Goal: Information Seeking & Learning: Check status

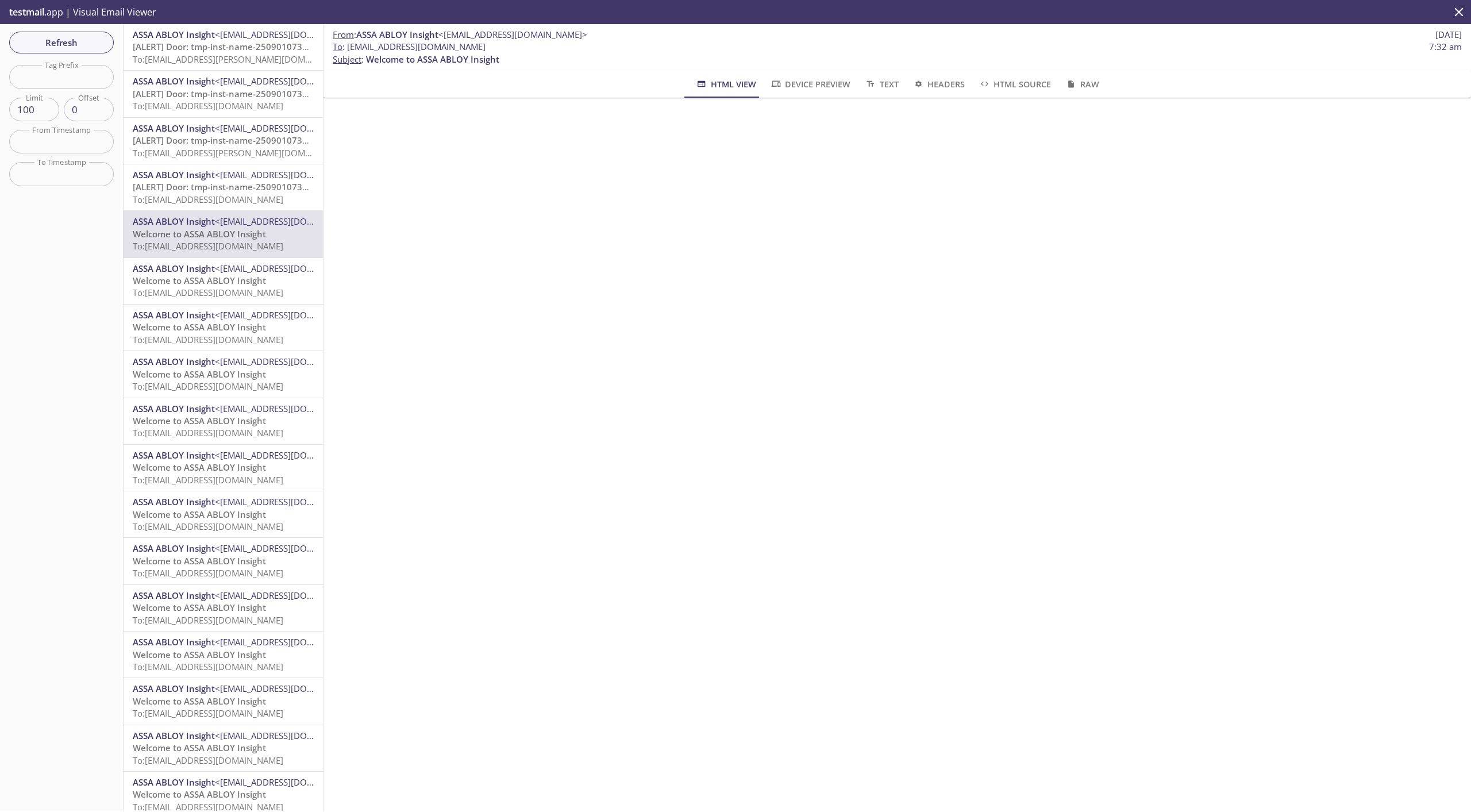
click at [1456, 12] on icon "close" at bounding box center [1459, 12] width 15 height 15
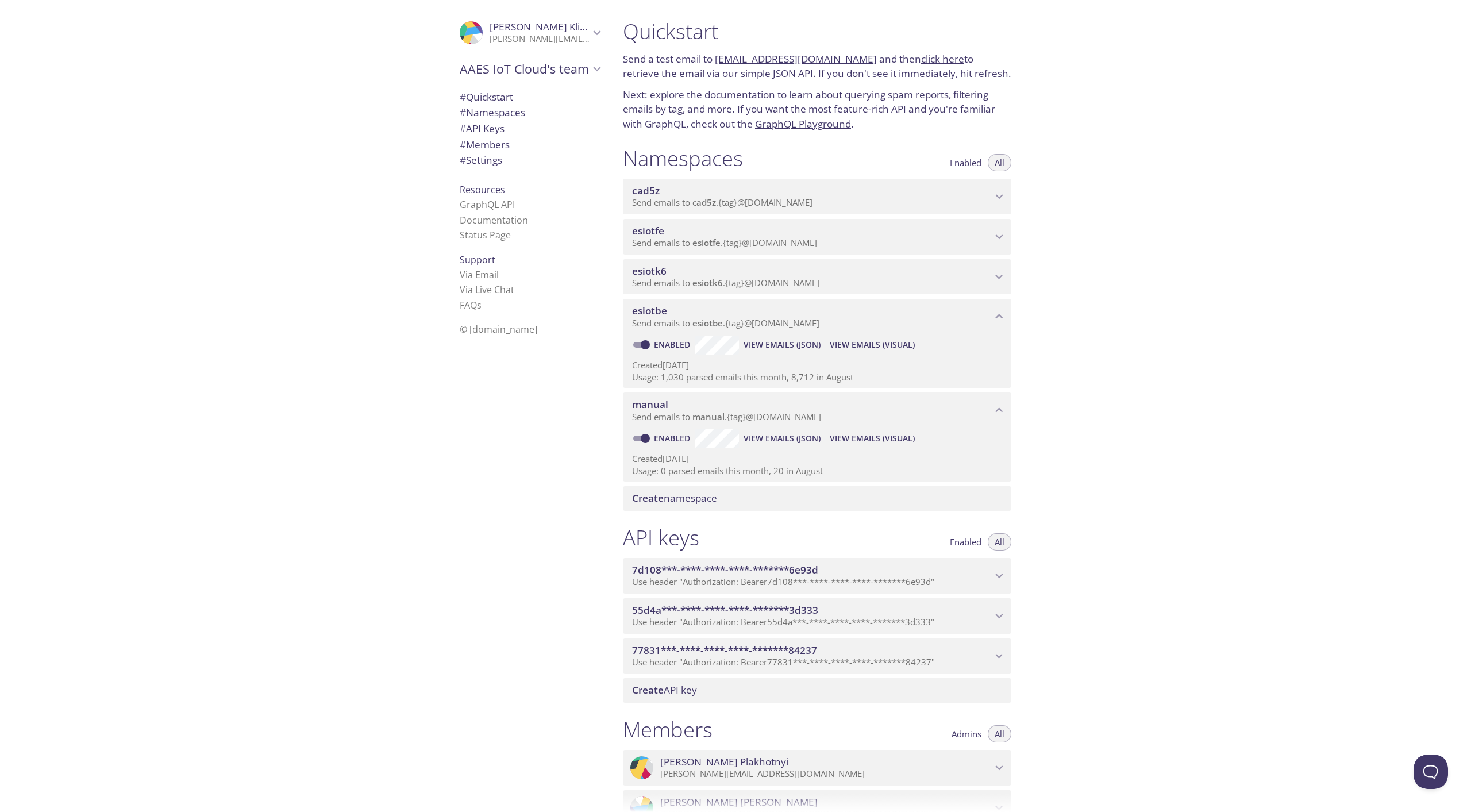
click at [846, 433] on span "View Emails (Visual)" at bounding box center [872, 438] width 85 height 14
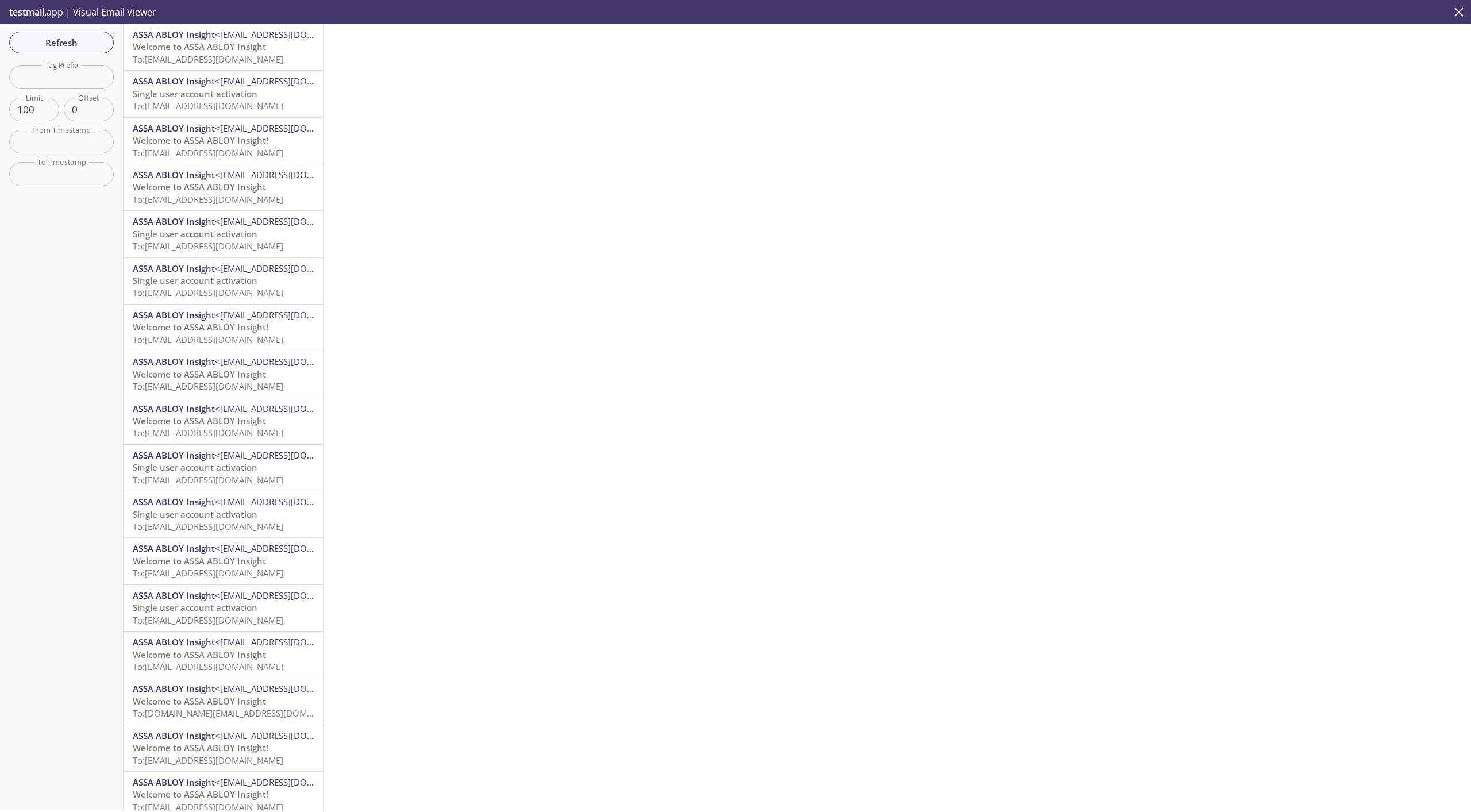
click at [213, 45] on span "Welcome to ASSA ABLOY Insight" at bounding box center [200, 47] width 134 height 12
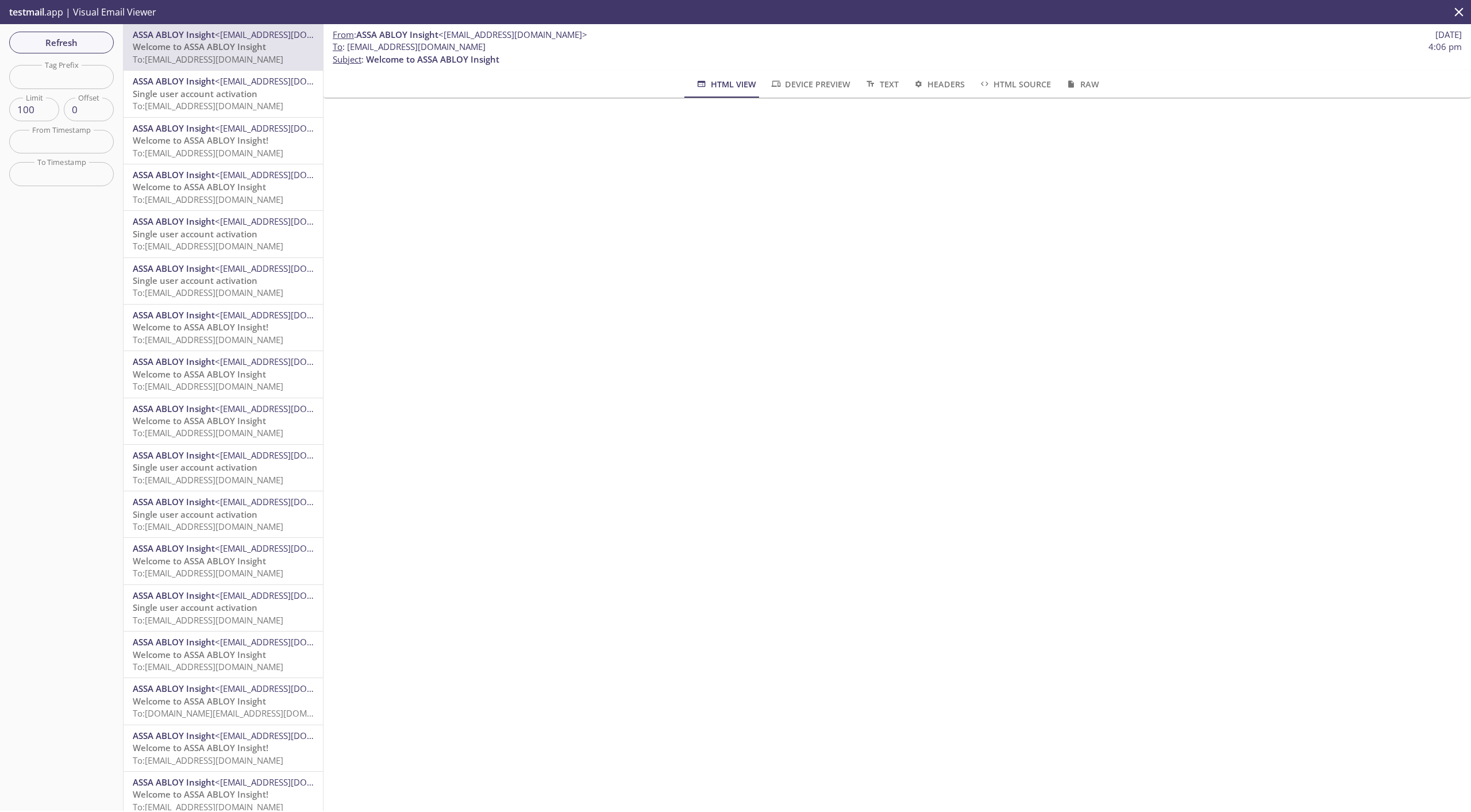
drag, startPoint x: 458, startPoint y: 53, endPoint x: 351, endPoint y: 46, distance: 107.2
click at [351, 46] on span "To : [EMAIL_ADDRESS][DOMAIN_NAME] 4:06 pm" at bounding box center [897, 47] width 1129 height 12
copy span "[EMAIL_ADDRESS][DOMAIN_NAME]"
click at [55, 47] on span "Refresh" at bounding box center [61, 42] width 86 height 15
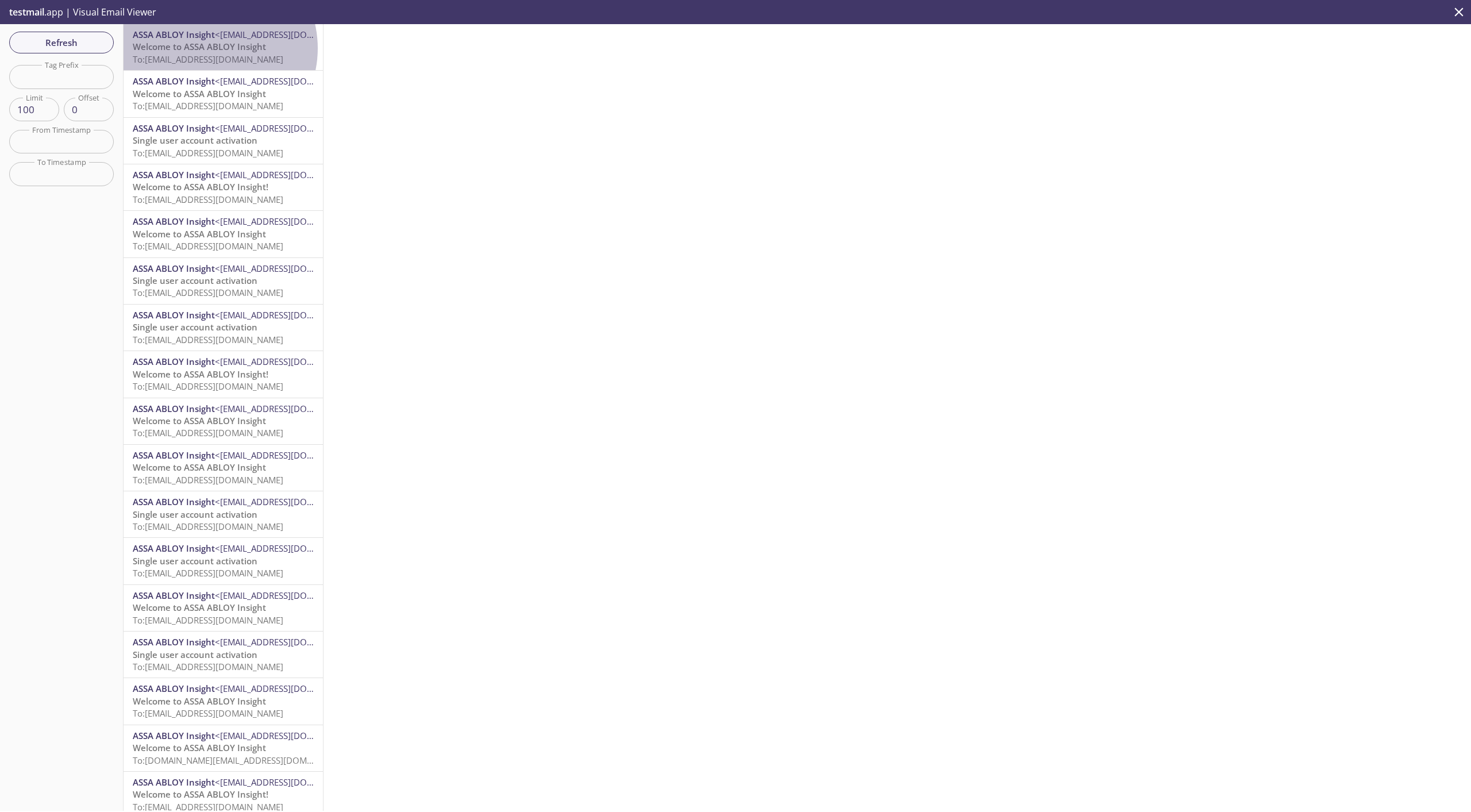
click at [208, 48] on span "Welcome to ASSA ABLOY Insight" at bounding box center [200, 47] width 134 height 12
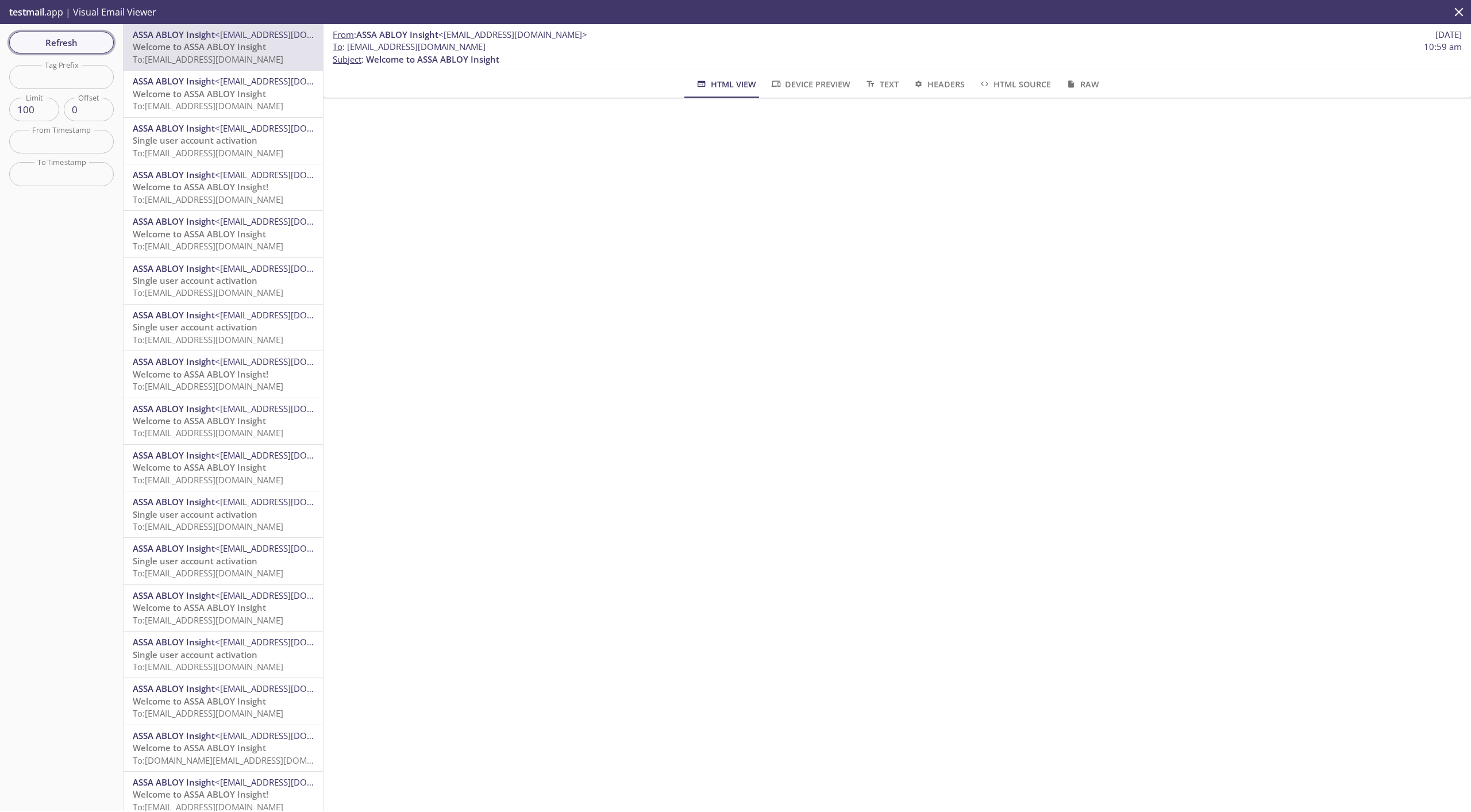
click at [69, 42] on span "Refresh" at bounding box center [61, 42] width 86 height 15
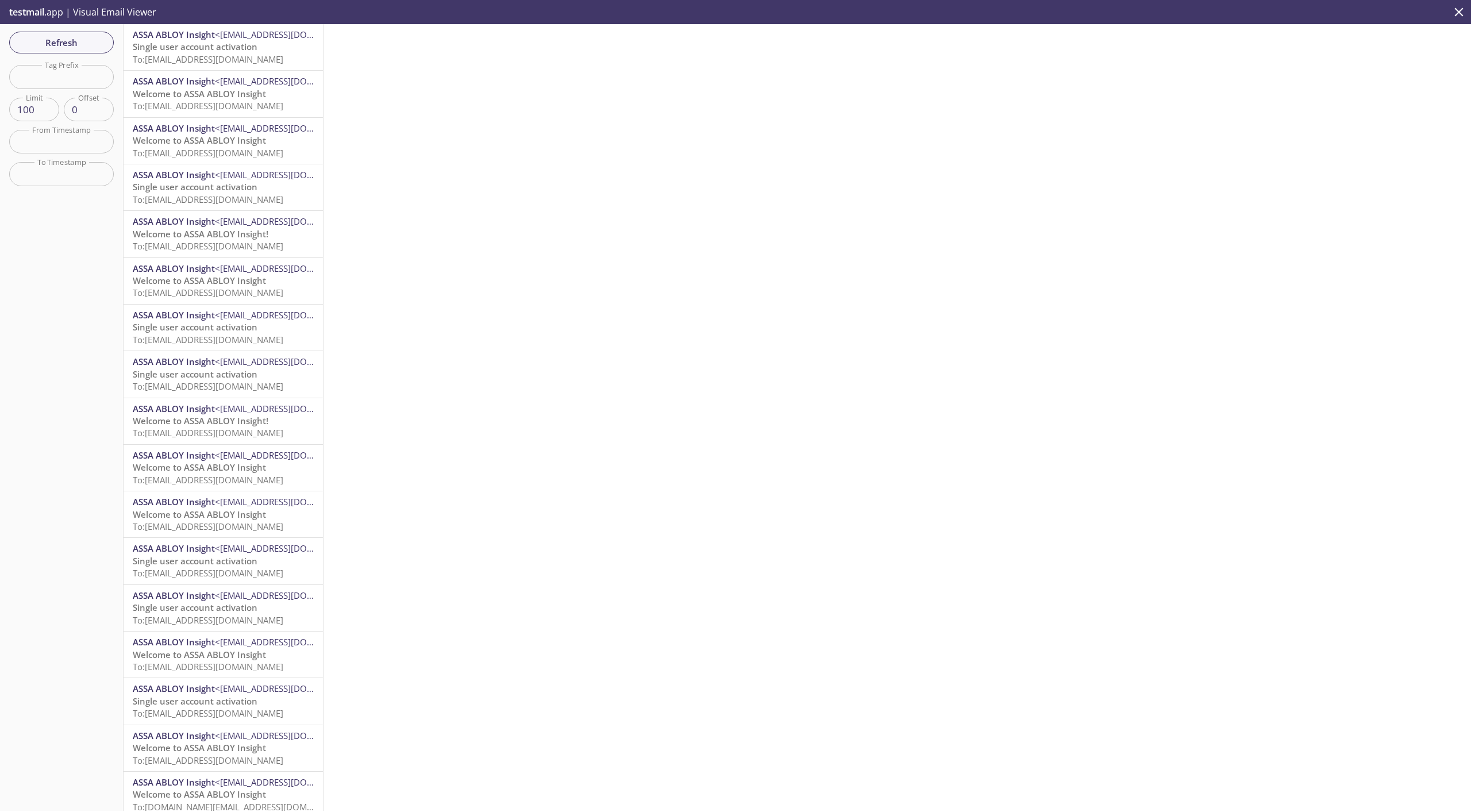
click at [170, 40] on span "ASSA ABLOY Insight" at bounding box center [174, 34] width 82 height 12
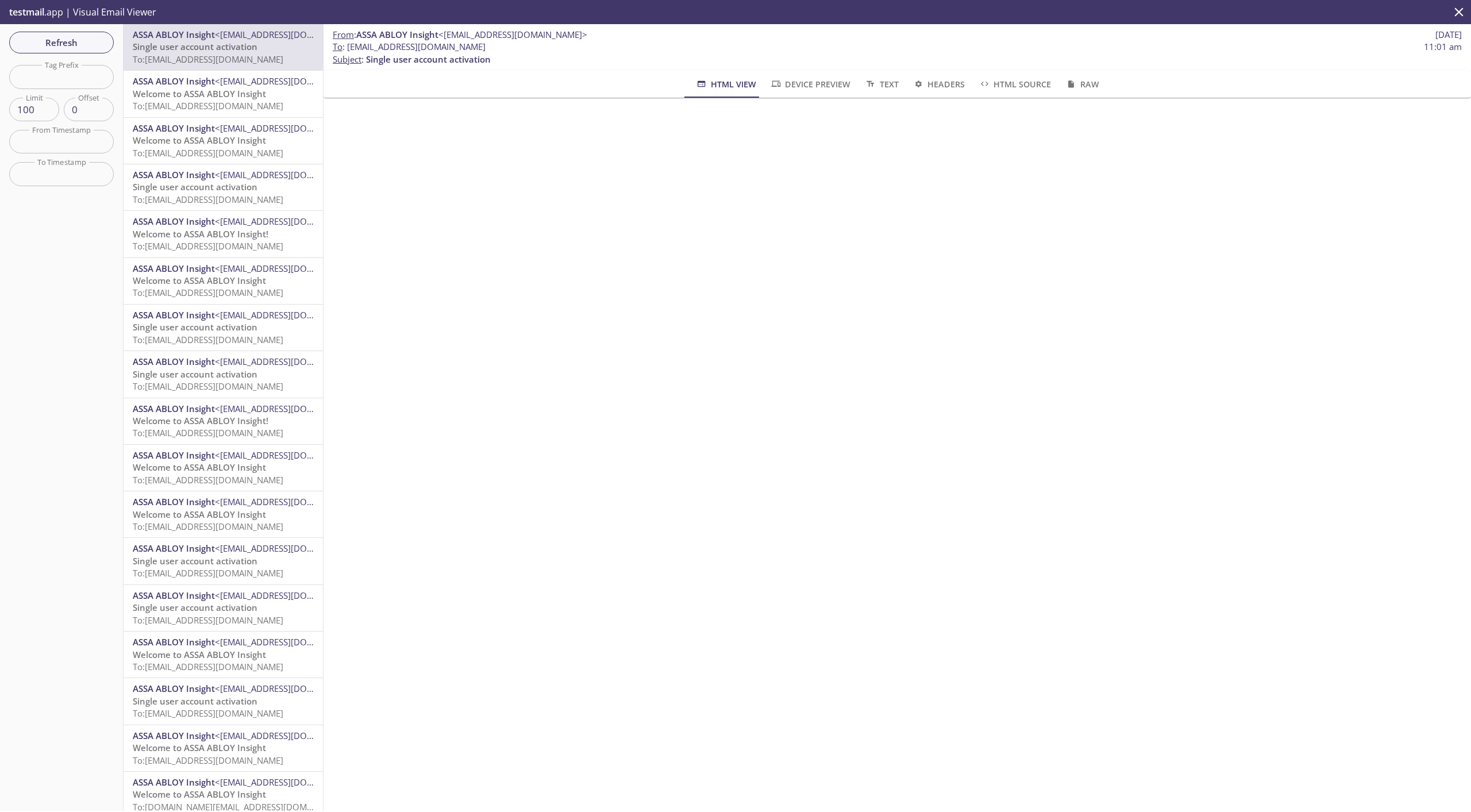
click at [215, 105] on span "To: [EMAIL_ADDRESS][DOMAIN_NAME]" at bounding box center [208, 105] width 151 height 12
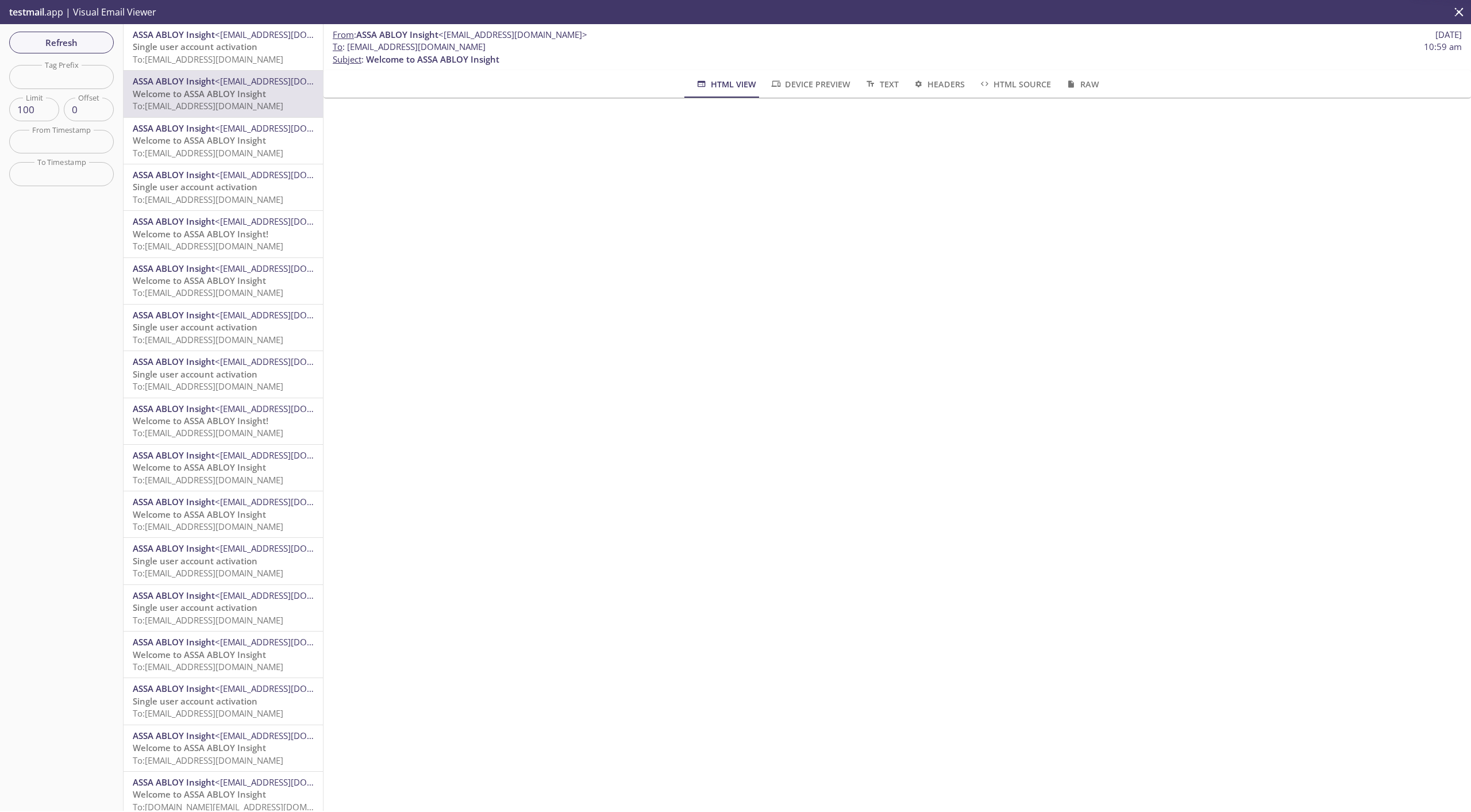
click at [222, 64] on span "To: [EMAIL_ADDRESS][DOMAIN_NAME]" at bounding box center [208, 59] width 151 height 12
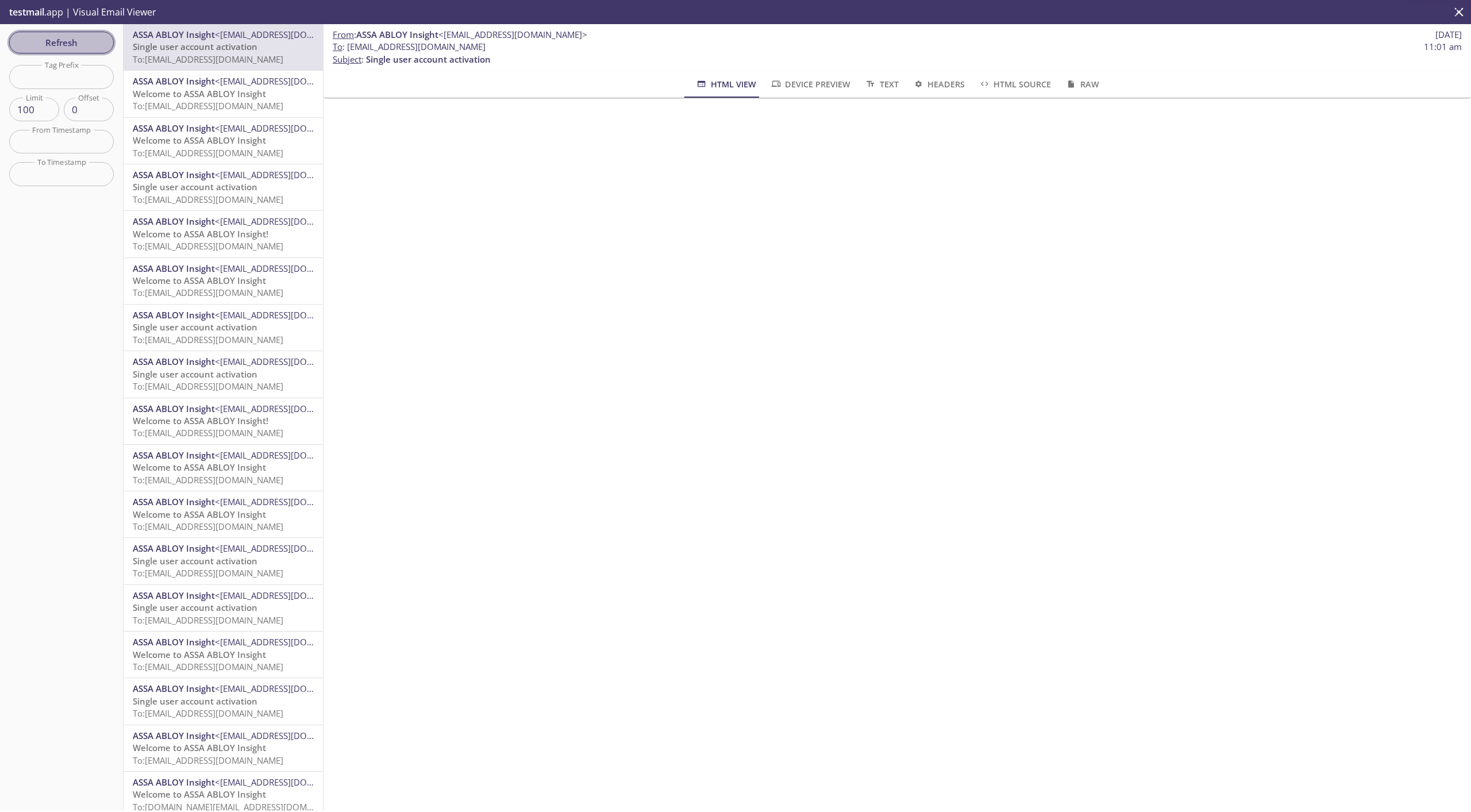
click at [69, 41] on span "Refresh" at bounding box center [61, 42] width 86 height 15
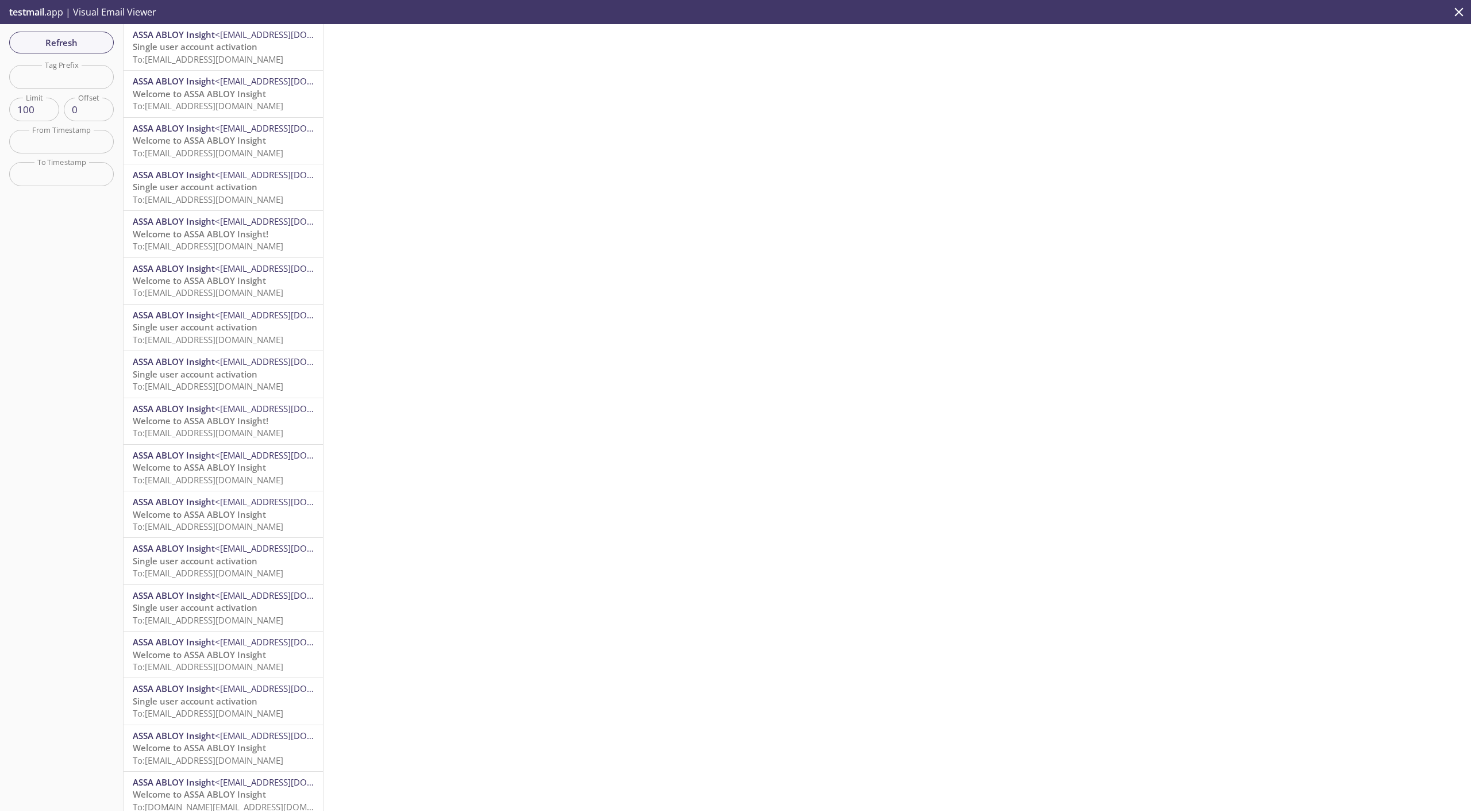
click at [191, 65] on span "To: [EMAIL_ADDRESS][DOMAIN_NAME]" at bounding box center [208, 59] width 151 height 12
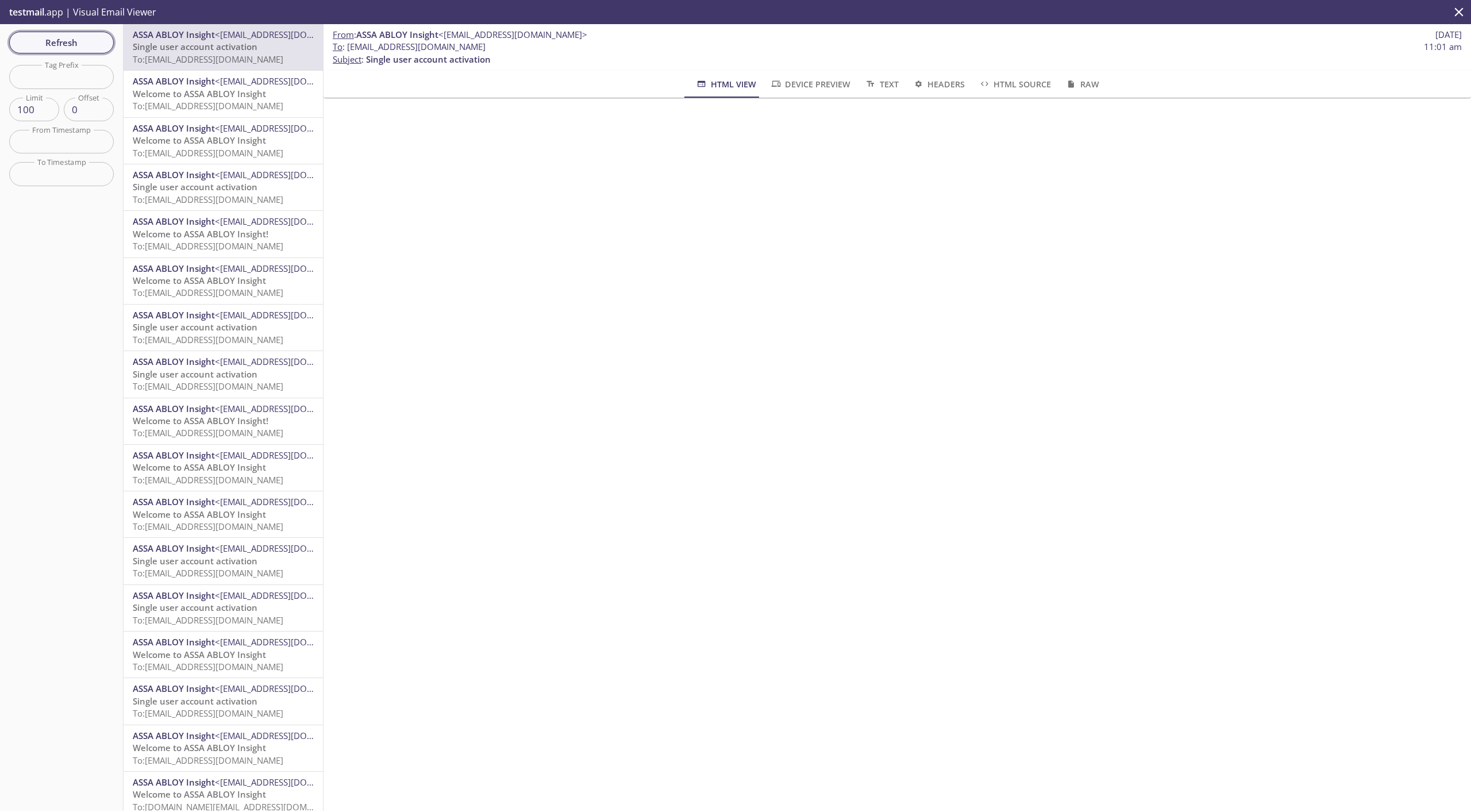
click at [67, 43] on span "Refresh" at bounding box center [61, 42] width 86 height 15
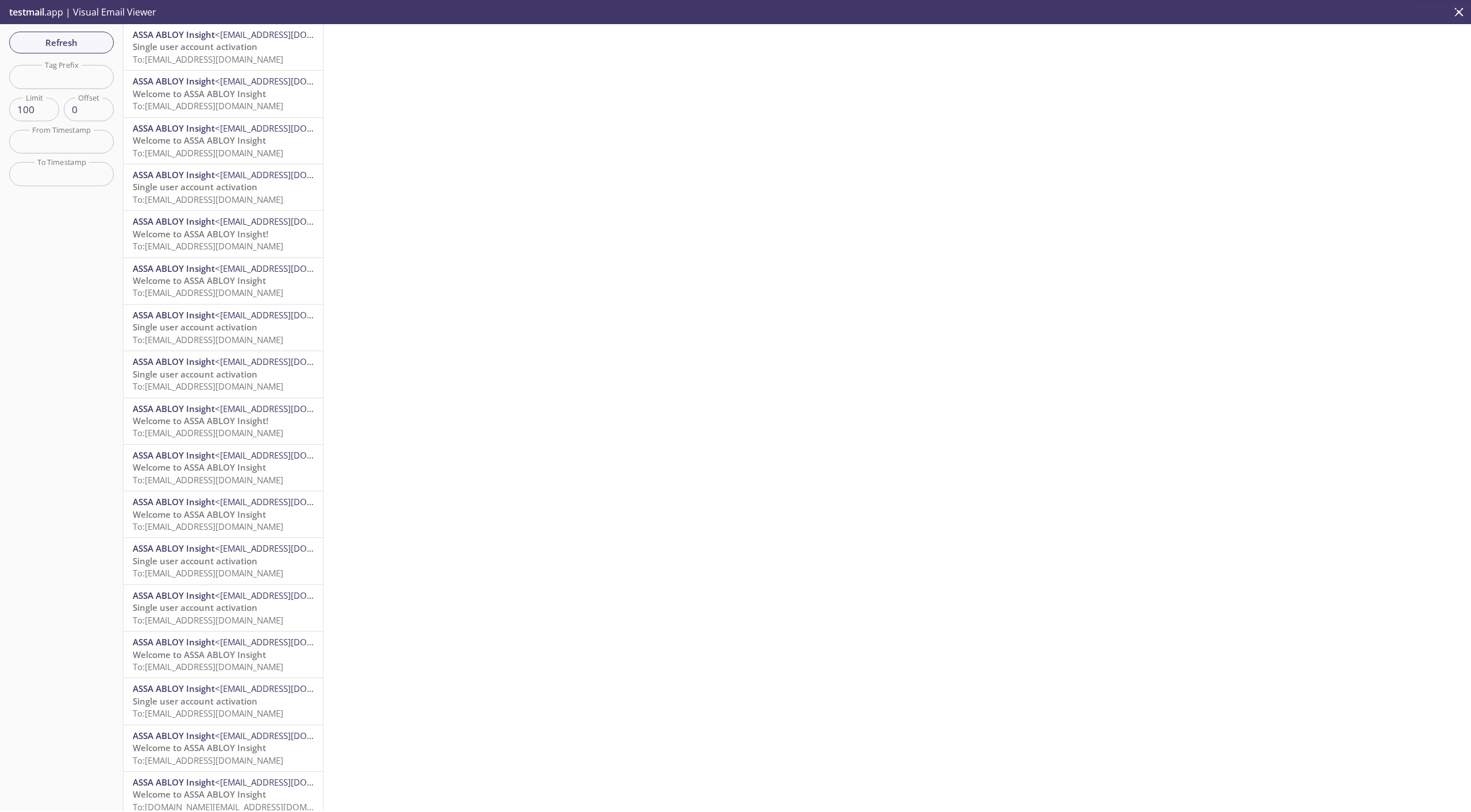
click at [183, 53] on span "To: [EMAIL_ADDRESS][DOMAIN_NAME]" at bounding box center [208, 59] width 151 height 12
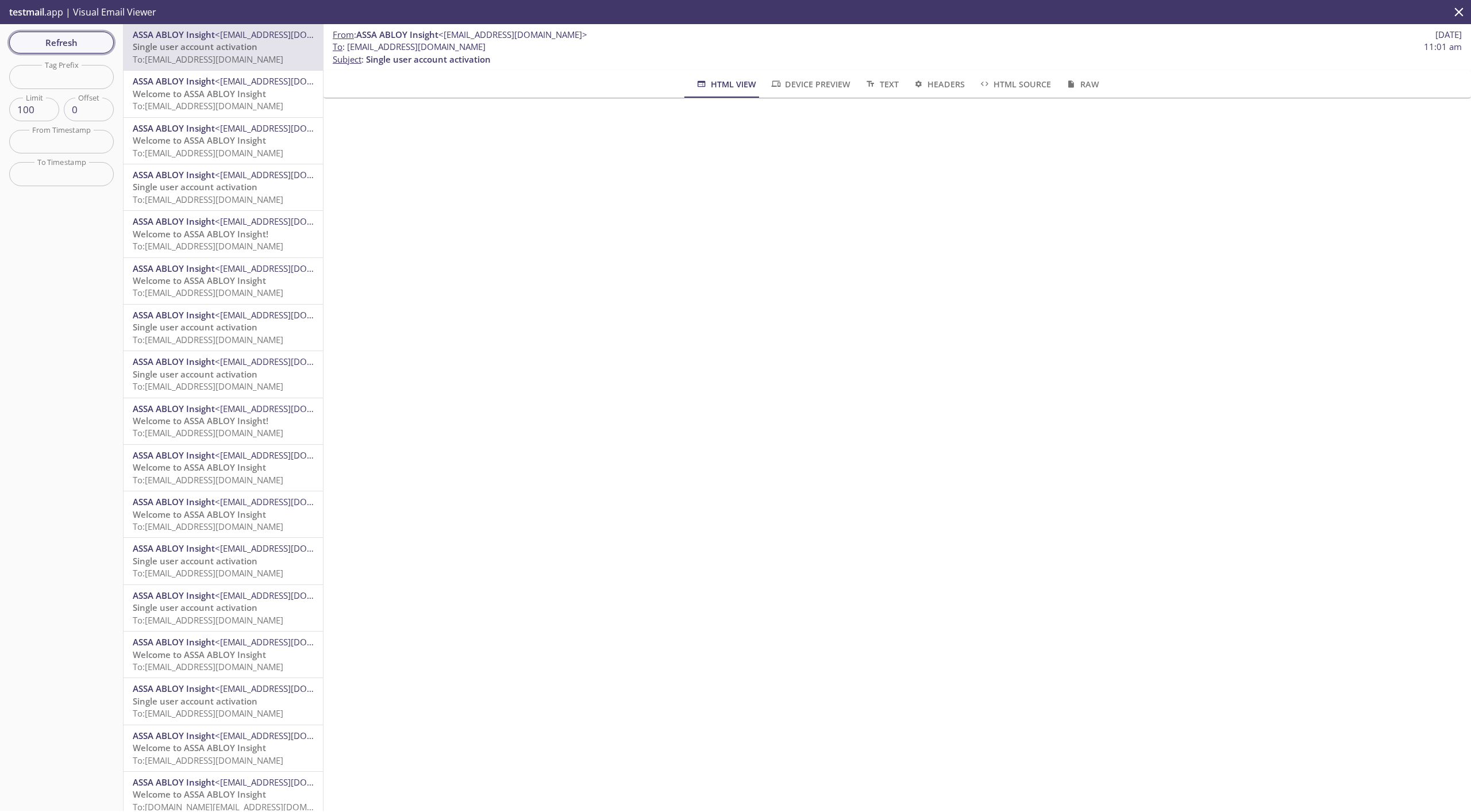
click at [93, 43] on span "Refresh" at bounding box center [61, 42] width 86 height 15
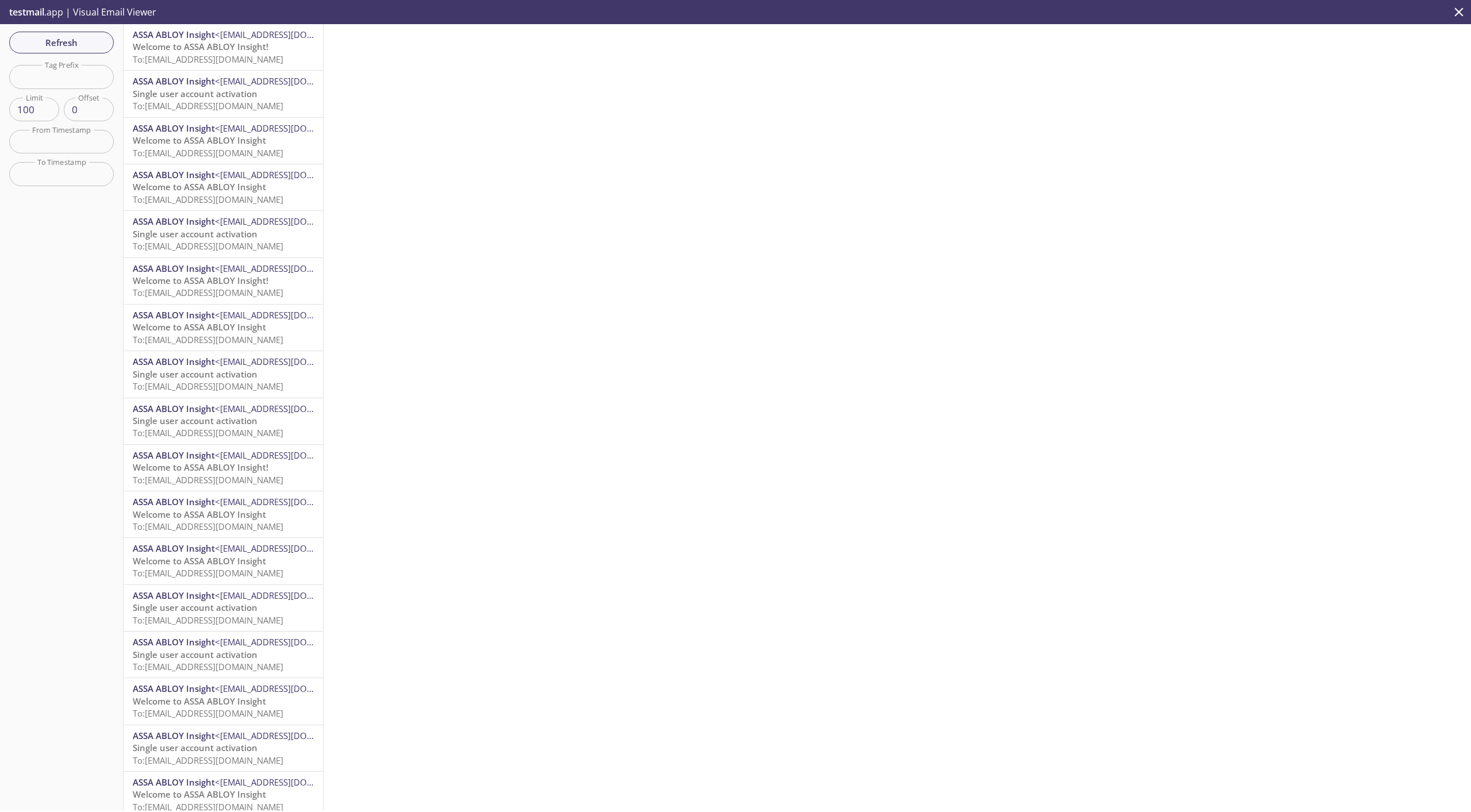
click at [175, 47] on span "Welcome to ASSA ABLOY Insight!" at bounding box center [200, 47] width 135 height 12
